Goal: Information Seeking & Learning: Learn about a topic

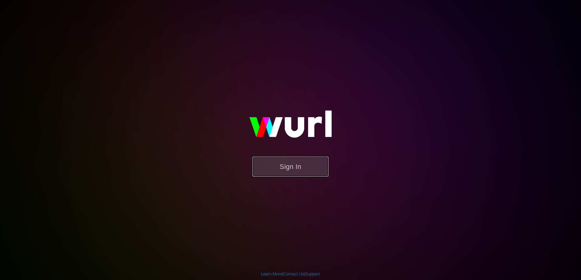
click at [294, 165] on button "Sign In" at bounding box center [291, 167] width 76 height 20
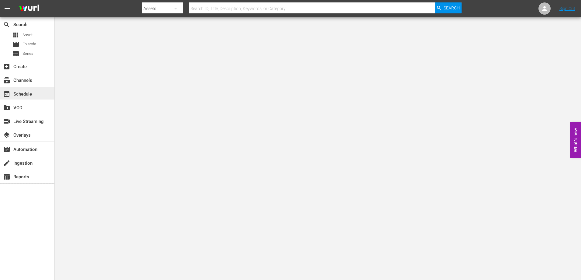
click at [29, 94] on div "event_available Schedule" at bounding box center [17, 92] width 34 height 5
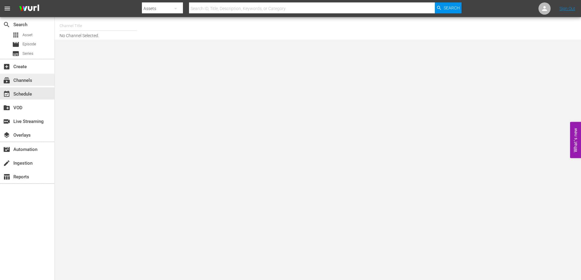
click at [23, 81] on div "subscriptions Channels" at bounding box center [17, 79] width 34 height 5
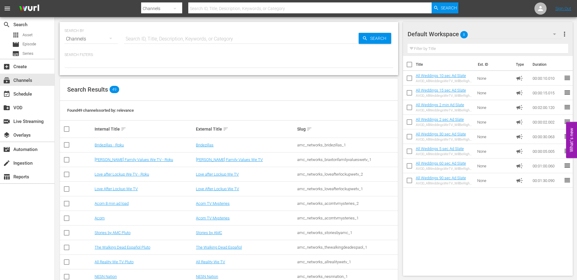
click at [274, 11] on input "text" at bounding box center [309, 8] width 243 height 15
type input "poker"
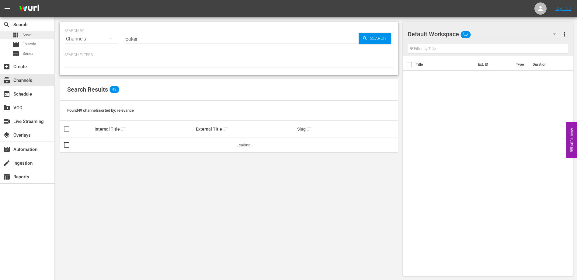
click at [36, 35] on div "apps Asset" at bounding box center [27, 35] width 54 height 9
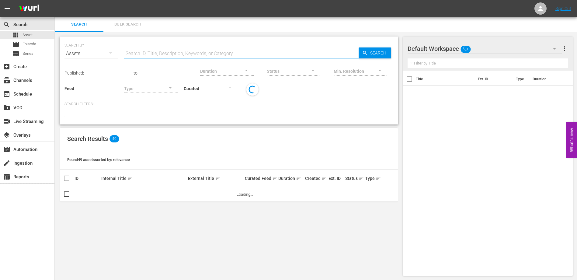
click at [169, 52] on input "text" at bounding box center [241, 53] width 234 height 15
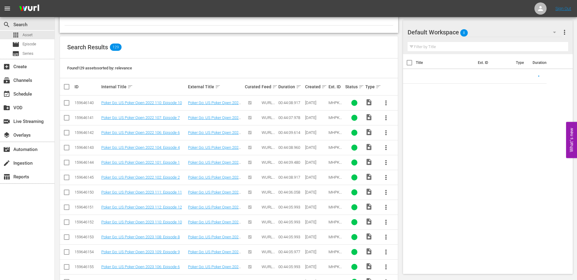
scroll to position [92, 0]
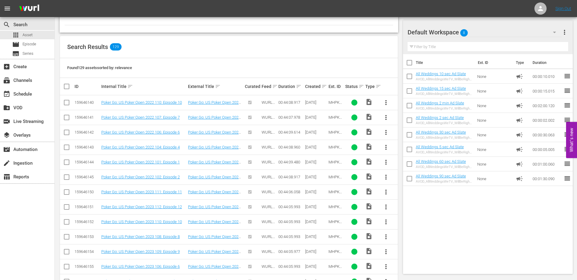
type input "poker"
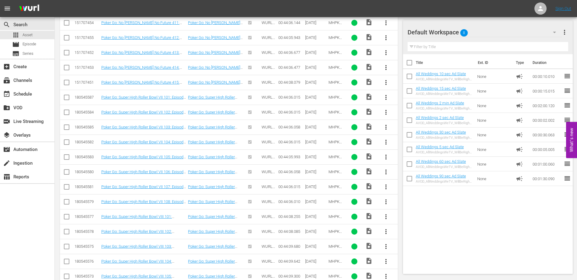
scroll to position [1721, 0]
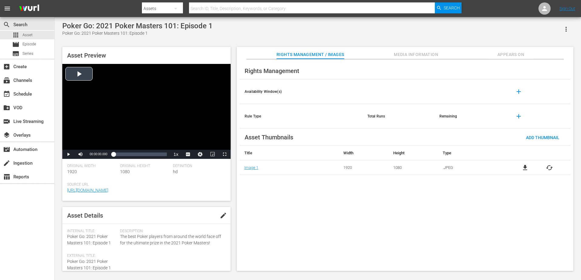
click at [153, 116] on div "Video Player" at bounding box center [146, 107] width 168 height 86
click at [120, 157] on div "Loaded : 1.32% 00:05:38.692 00:00:01.961" at bounding box center [140, 154] width 54 height 6
click at [129, 157] on div "Loaded : 13.07% 00:13:20.545 00:05:39.830" at bounding box center [140, 154] width 54 height 6
click at [137, 157] on div "Loaded : 31.33% 00:20:00.818 00:13:22.709" at bounding box center [140, 154] width 54 height 6
click at [137, 154] on div "00:19:52.775" at bounding box center [124, 154] width 23 height 6
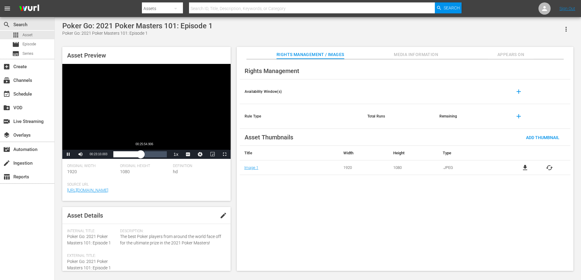
click at [141, 154] on div "00:23:10.149" at bounding box center [126, 154] width 27 height 6
click at [145, 153] on div "00:26:46.730" at bounding box center [129, 154] width 32 height 6
click at [150, 156] on div "00:30:31.244" at bounding box center [131, 154] width 36 height 6
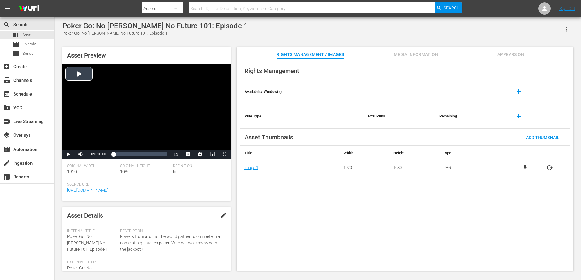
click at [155, 111] on div "Video Player" at bounding box center [146, 107] width 168 height 86
click at [118, 152] on div "00:00:02.736" at bounding box center [115, 154] width 5 height 6
click at [123, 153] on div "Loaded : 9.53% 00:08:15.933 00:03:46.330" at bounding box center [140, 154] width 54 height 6
click at [124, 155] on div "00:08:32.144" at bounding box center [118, 154] width 10 height 6
click at [137, 155] on div "Loaded : 28.60% 00:19:47.233 00:11:34.907" at bounding box center [140, 154] width 54 height 6
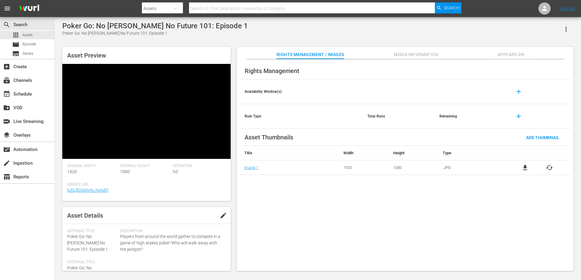
click at [206, 112] on div "Video Player" at bounding box center [146, 107] width 168 height 86
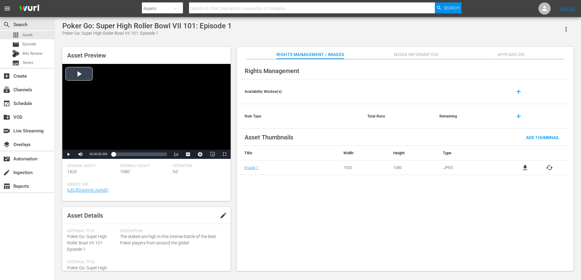
click at [197, 87] on div "Video Player" at bounding box center [146, 107] width 168 height 86
click at [124, 155] on div "Loaded : 1.36% 00:08:46.196 00:00:02.079" at bounding box center [140, 154] width 54 height 6
click at [135, 156] on div "Loaded : 21.78% 00:17:32.392 00:08:35.634" at bounding box center [140, 154] width 54 height 6
click at [140, 156] on div "Loaded : 40.63% 00:22:18.041 00:17:33.717" at bounding box center [140, 154] width 54 height 6
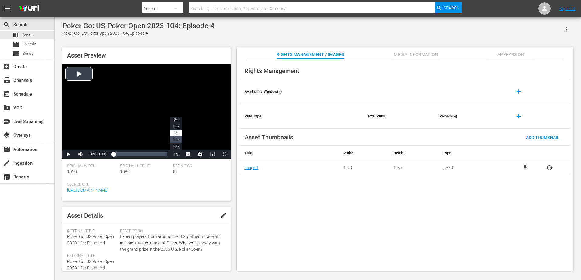
click at [173, 138] on span "0.5x" at bounding box center [176, 139] width 7 height 4
click at [140, 141] on div "Video Player" at bounding box center [146, 107] width 168 height 86
click at [179, 133] on li "1x" at bounding box center [176, 133] width 12 height 7
click at [121, 152] on div "00:06:00.817" at bounding box center [121, 154] width 0 height 6
click at [127, 152] on div "00:11:01.498" at bounding box center [127, 154] width 0 height 6
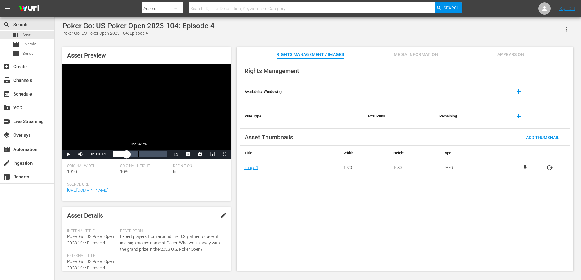
click at [138, 154] on div "Loaded : 27.46% 00:20:32.792 00:11:05.901" at bounding box center [140, 154] width 54 height 6
